Goal: Contribute content: Add original content to the website for others to see

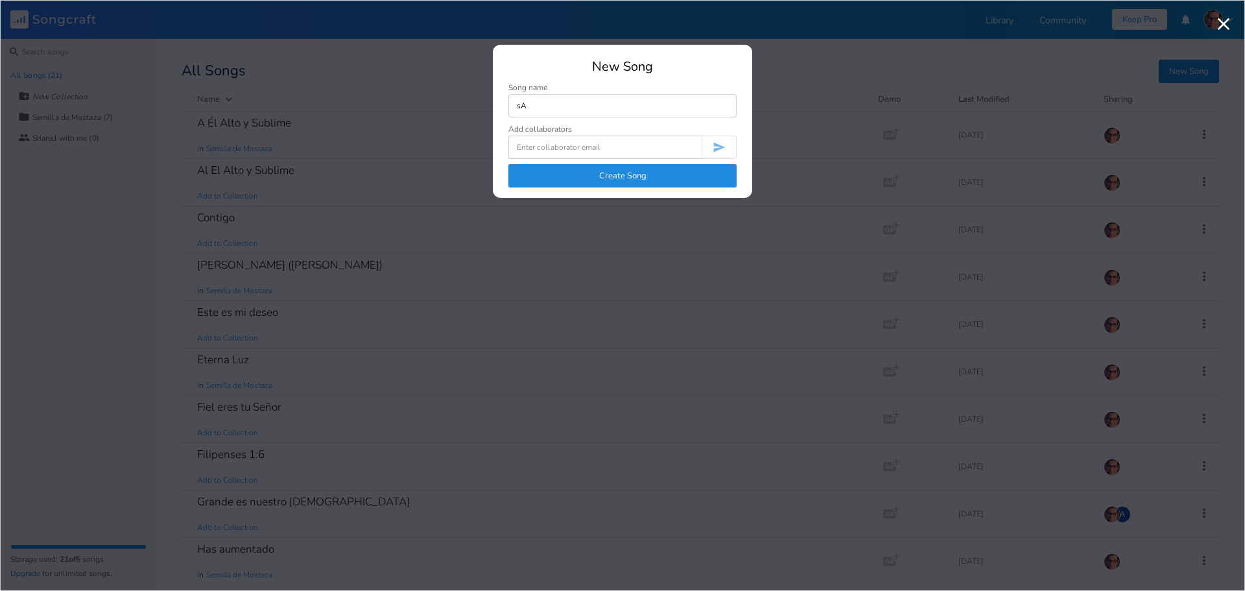
type input "s"
type input "A"
type input "[DEMOGRAPHIC_DATA] por siempre (La IBI)"
click at [643, 171] on button "Create Song" at bounding box center [623, 175] width 228 height 23
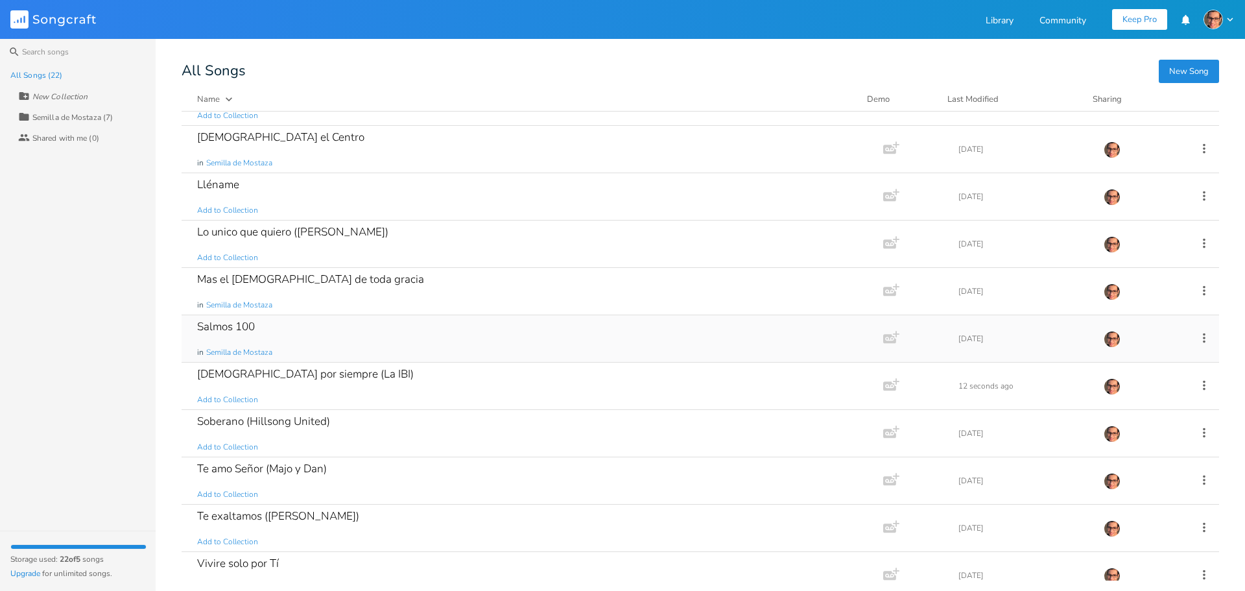
scroll to position [573, 0]
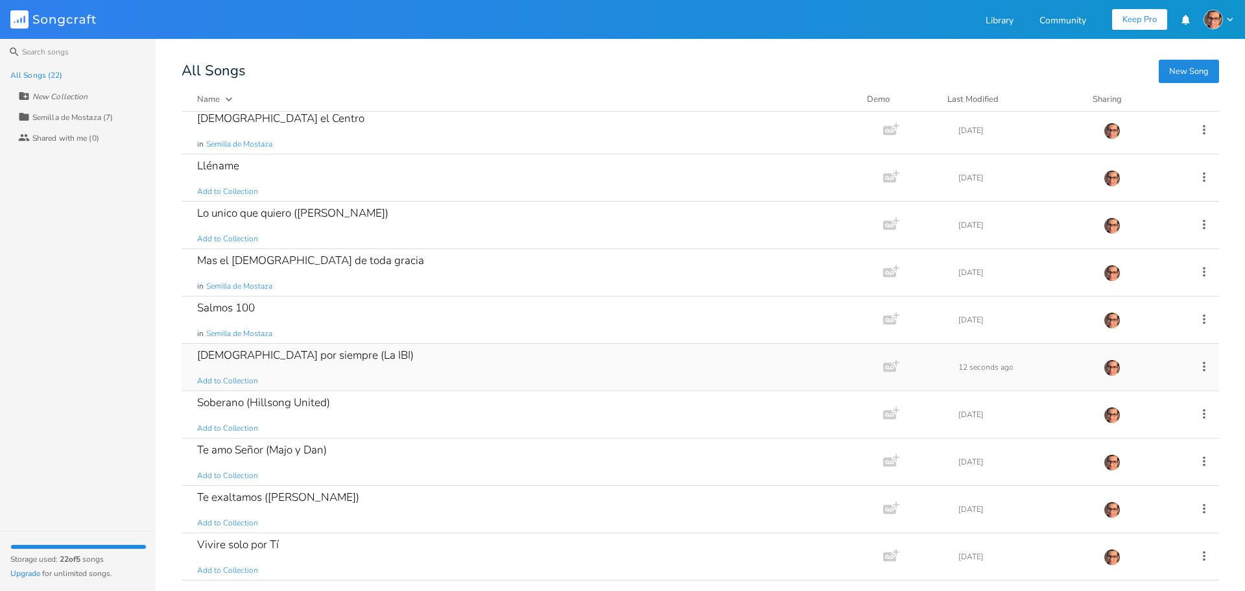
click at [259, 353] on div "[DEMOGRAPHIC_DATA] por siempre (La IBI)" at bounding box center [305, 355] width 217 height 11
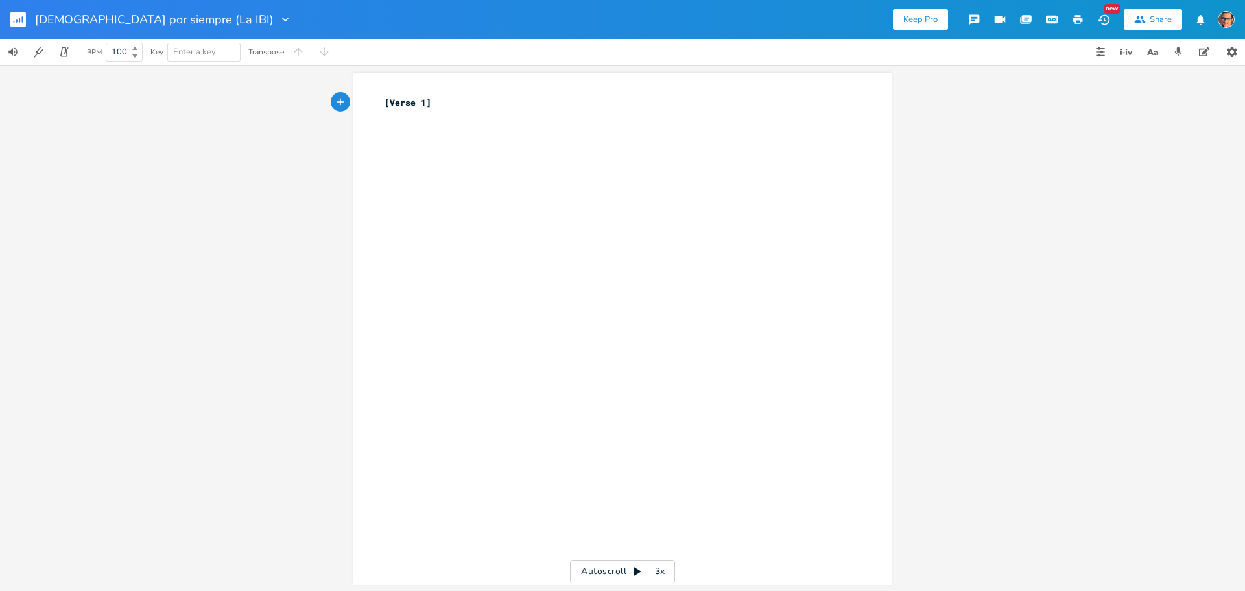
click at [322, 145] on div "xxxxxxxxxx [Verse 1] ​ Autoscroll 3x" at bounding box center [622, 328] width 1245 height 526
click at [376, 143] on div "xxxxxxxxxx [Verse 1] ​" at bounding box center [622, 329] width 538 height 512
click at [429, 128] on div "xxxxxxxxxx [Verse 1] ​" at bounding box center [632, 340] width 501 height 495
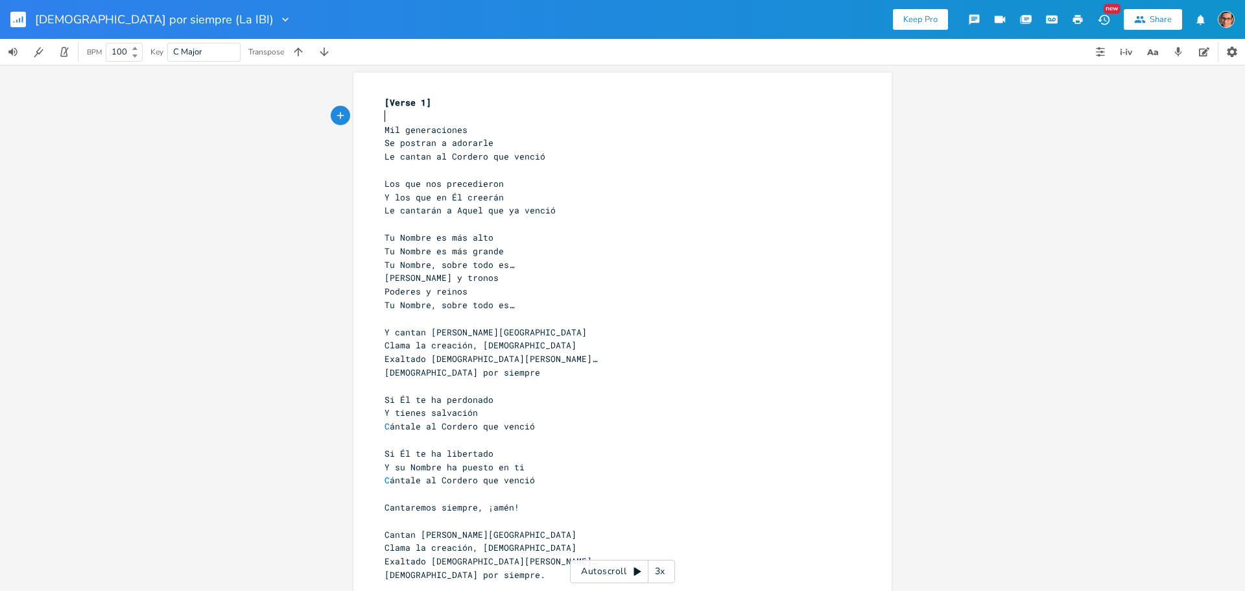
click at [405, 112] on pre "​" at bounding box center [616, 117] width 468 height 14
click at [468, 132] on pre "Mil generaciones" at bounding box center [616, 130] width 468 height 14
click at [394, 119] on pre "​" at bounding box center [616, 117] width 468 height 14
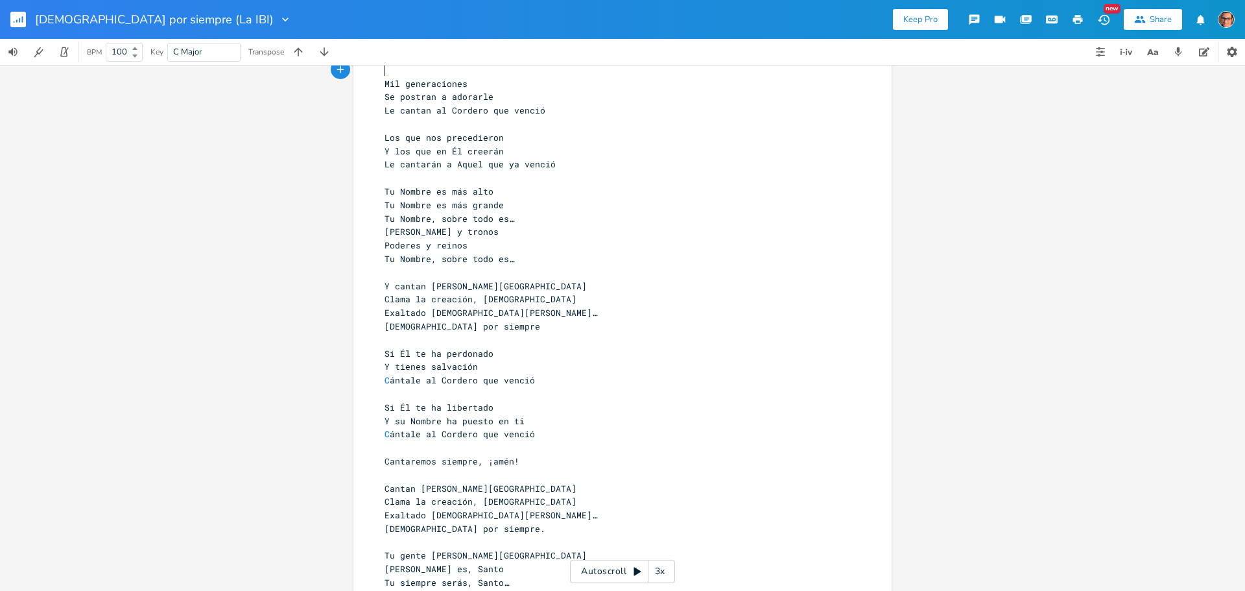
scroll to position [98, 0]
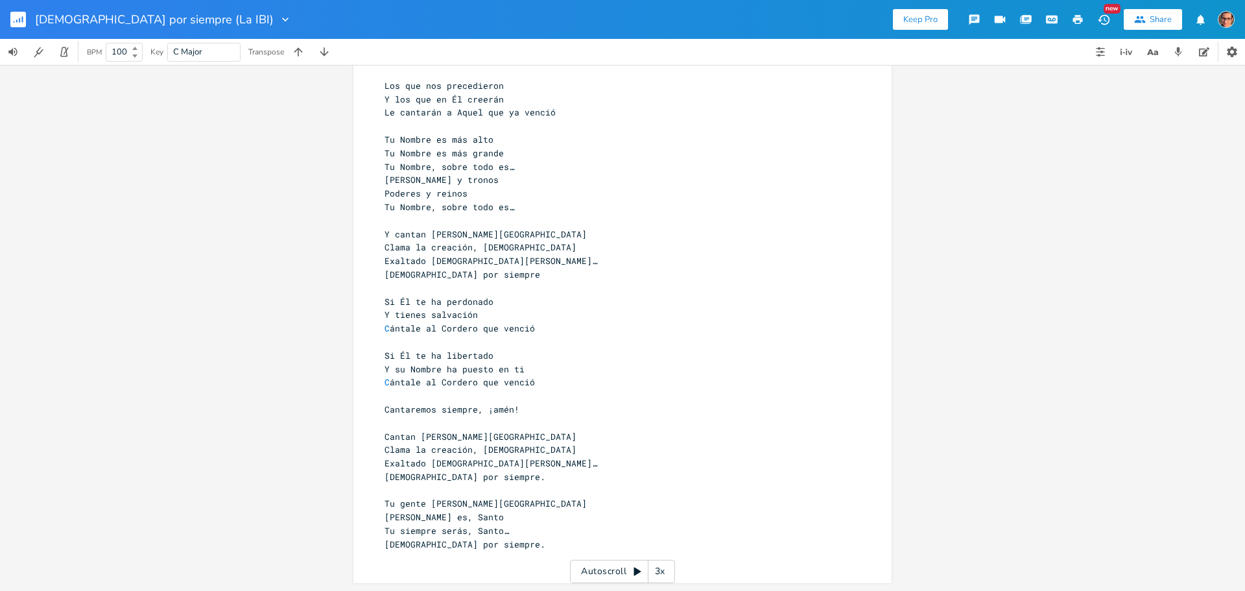
click at [495, 551] on pre "​" at bounding box center [616, 558] width 468 height 14
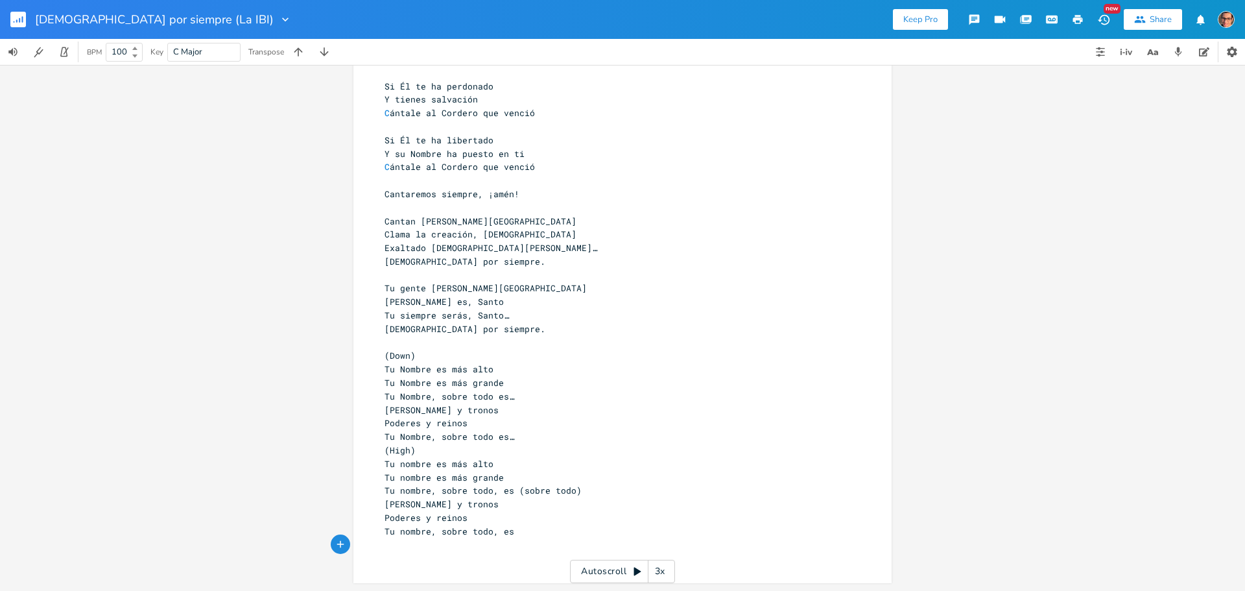
scroll to position [387, 0]
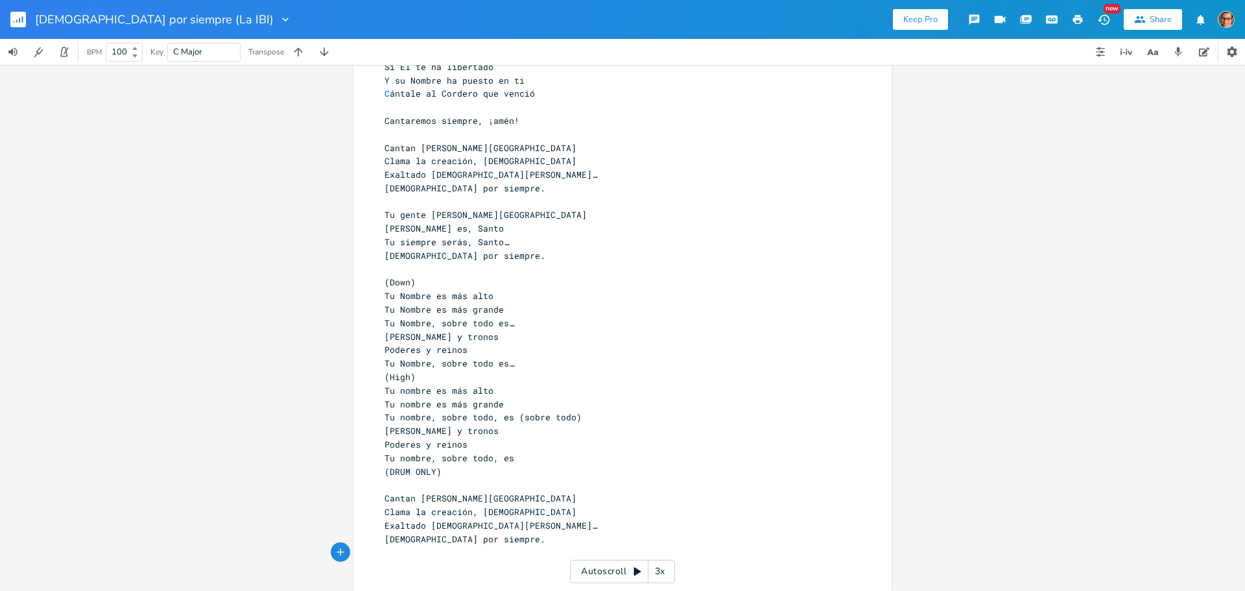
click at [385, 472] on span "(DRUM ONLY)" at bounding box center [413, 472] width 57 height 12
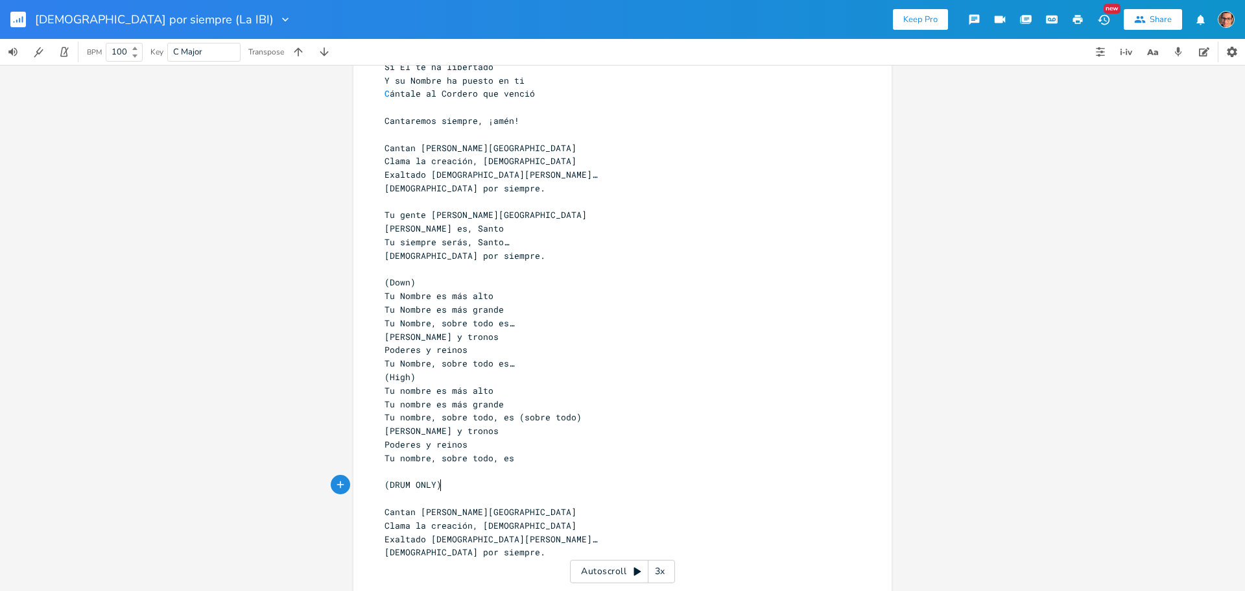
click at [465, 481] on pre "(DRUM ONLY)" at bounding box center [616, 485] width 468 height 14
type textarea "X 4"
type textarea ")"
click at [503, 540] on pre "Exaltado [DEMOGRAPHIC_DATA][PERSON_NAME]…" at bounding box center [616, 540] width 468 height 14
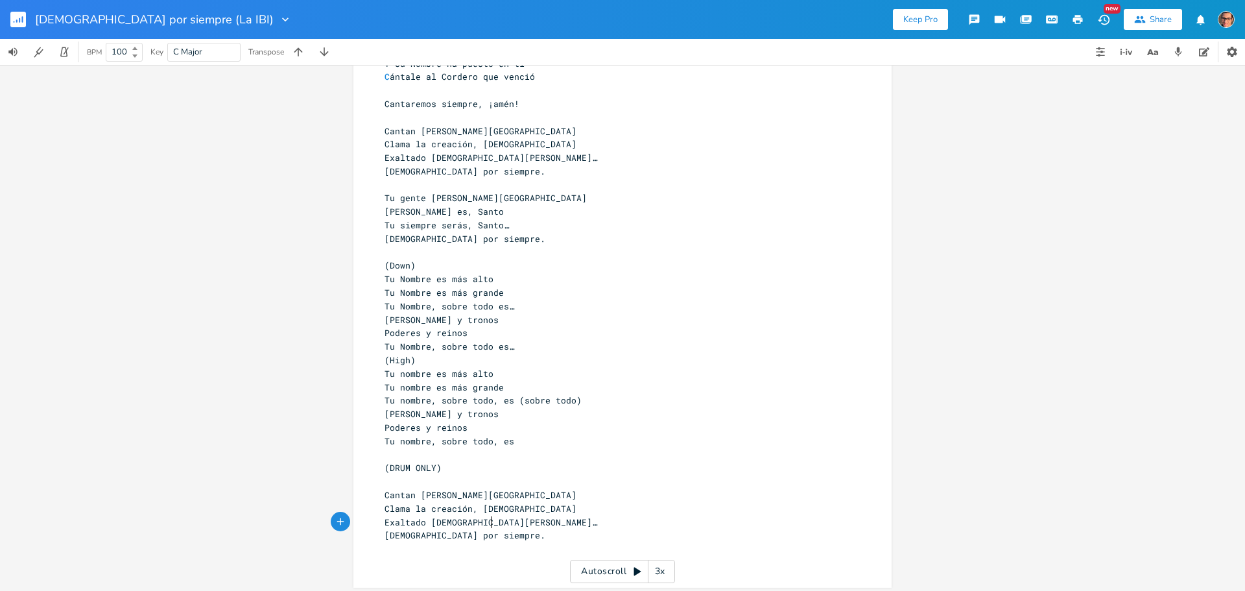
scroll to position [408, 0]
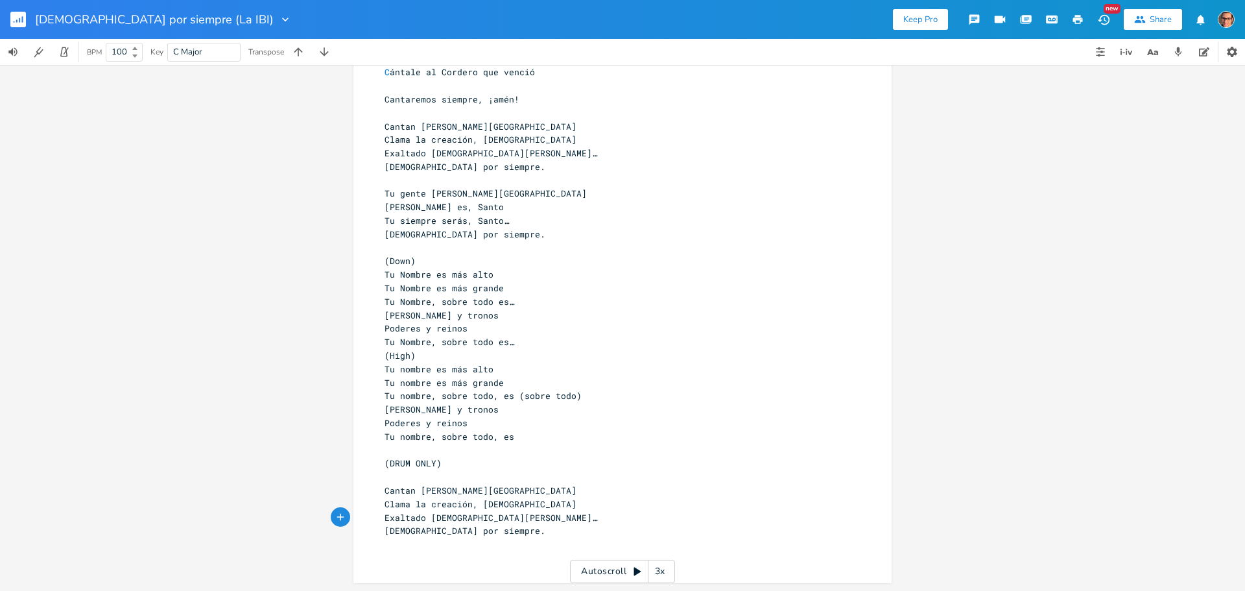
drag, startPoint x: 455, startPoint y: 537, endPoint x: 471, endPoint y: 537, distance: 15.6
click at [456, 537] on pre "[DEMOGRAPHIC_DATA] por siempre." at bounding box center [616, 531] width 468 height 14
click at [488, 534] on pre "[DEMOGRAPHIC_DATA] por siempre." at bounding box center [616, 531] width 468 height 14
click at [508, 520] on pre "Exaltado [DEMOGRAPHIC_DATA][PERSON_NAME]…" at bounding box center [616, 518] width 468 height 14
click at [485, 538] on pre "​" at bounding box center [616, 545] width 468 height 14
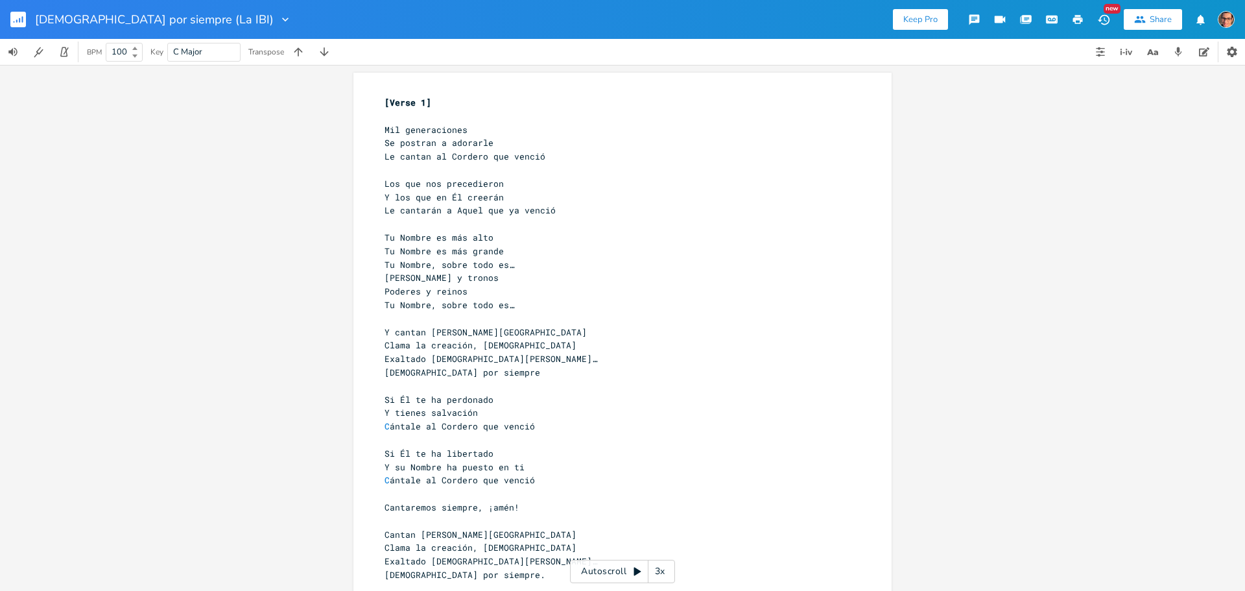
scroll to position [454, 0]
